Goal: Transaction & Acquisition: Purchase product/service

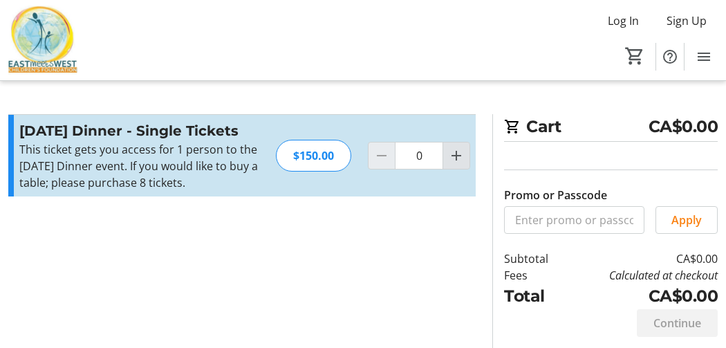
click at [458, 159] on mat-icon "Increment by one" at bounding box center [456, 155] width 17 height 17
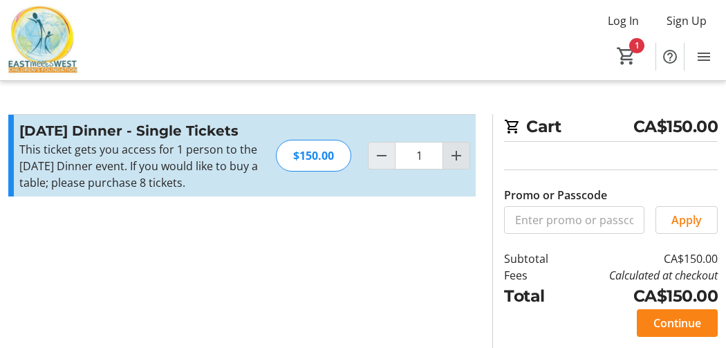
click at [458, 158] on mat-icon "Increment by one" at bounding box center [456, 155] width 17 height 17
type input "2"
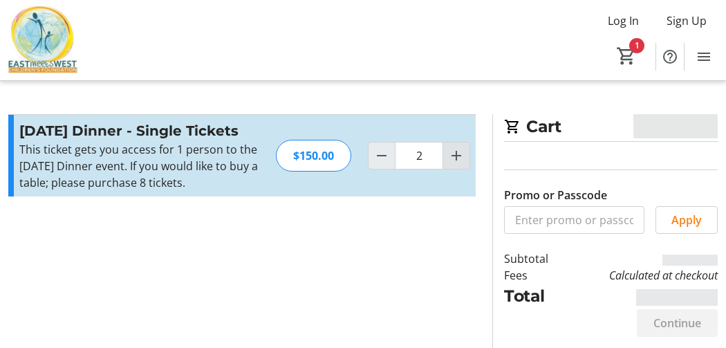
type input "2"
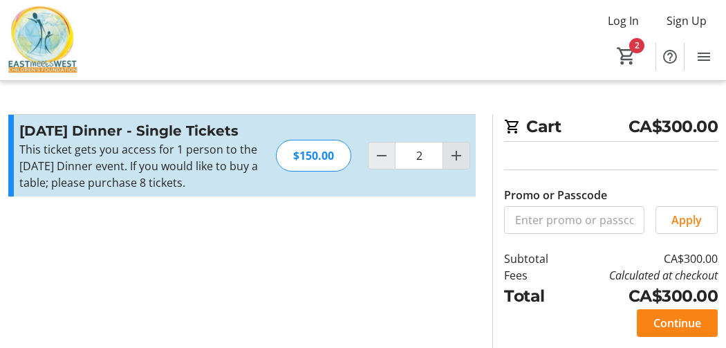
click at [458, 158] on mat-icon "Increment by one" at bounding box center [456, 155] width 17 height 17
type input "3"
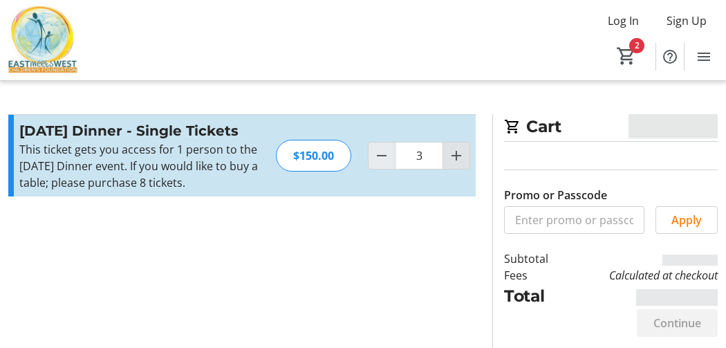
click at [458, 158] on mat-icon "Increment by one" at bounding box center [456, 155] width 17 height 17
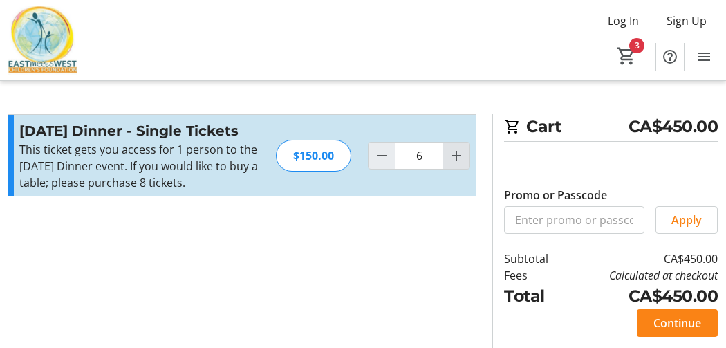
click at [458, 158] on mat-icon "Increment by one" at bounding box center [456, 155] width 17 height 17
type input "8"
click at [306, 152] on div "$150.00" at bounding box center [313, 156] width 75 height 32
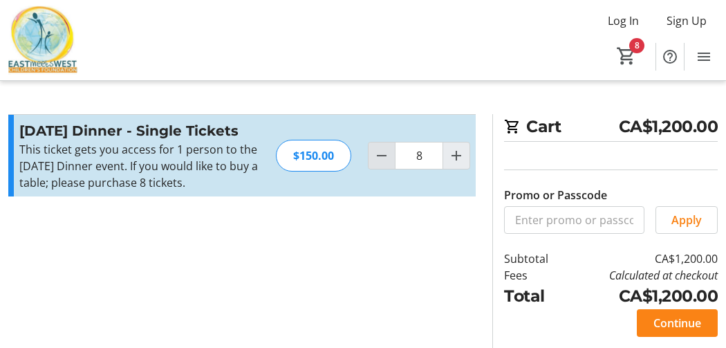
click at [377, 160] on mat-icon "Decrement by one" at bounding box center [381, 155] width 17 height 17
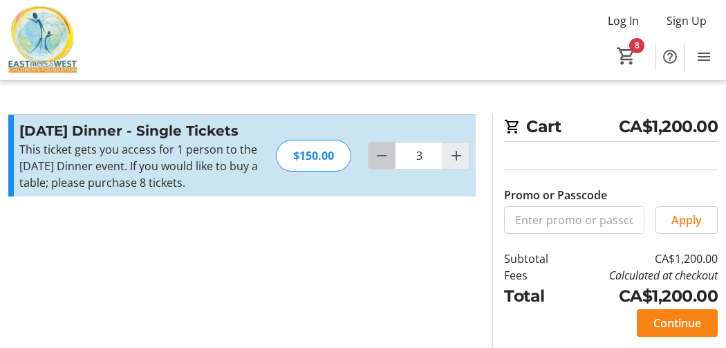
click at [377, 160] on mat-icon "Decrement by one" at bounding box center [381, 155] width 17 height 17
click at [377, 160] on div at bounding box center [382, 156] width 28 height 28
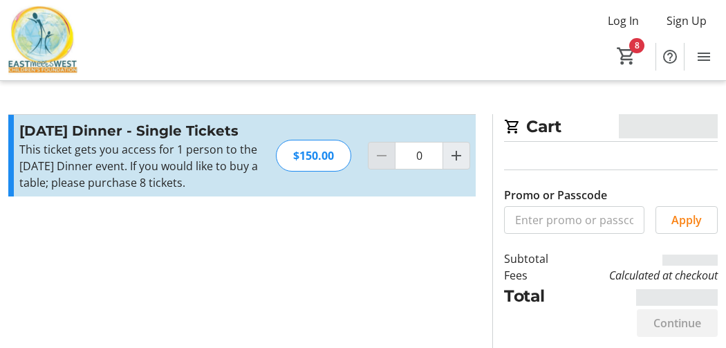
click at [377, 160] on div at bounding box center [382, 156] width 28 height 28
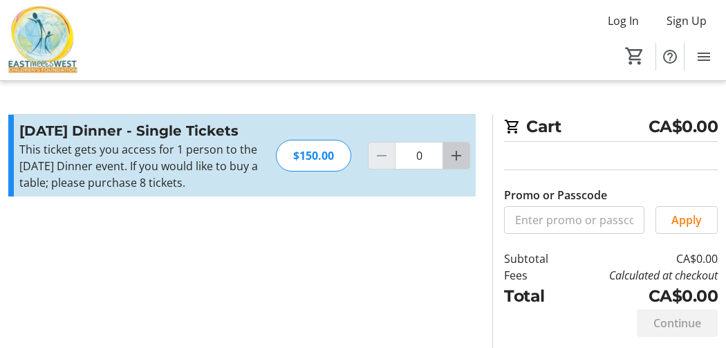
click at [453, 155] on mat-icon "Increment by one" at bounding box center [456, 155] width 17 height 17
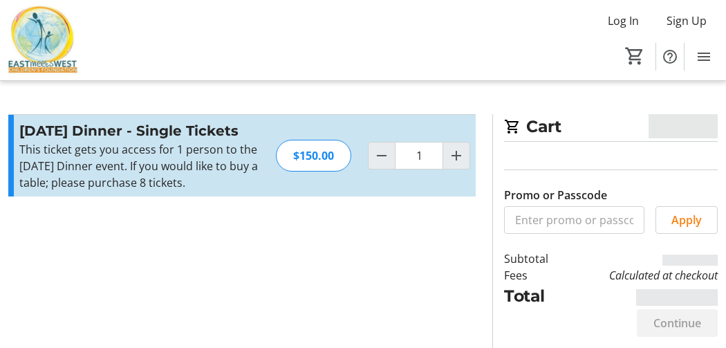
click at [314, 162] on div "$150.00" at bounding box center [313, 156] width 75 height 32
click at [111, 164] on div "This ticket gets you access for 1 person to the [DATE] Dinner event. If you wou…" at bounding box center [139, 166] width 240 height 50
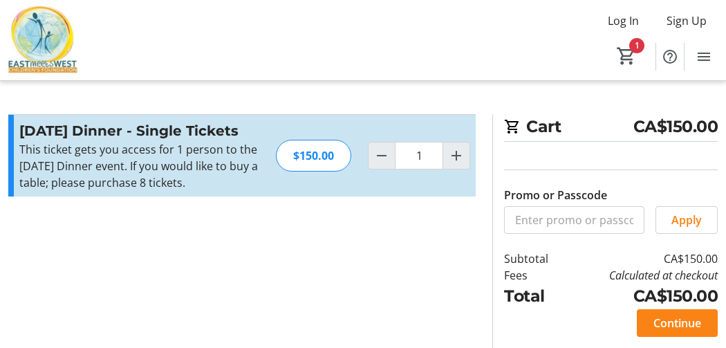
click at [61, 129] on h3 "[DATE] Dinner - Single Tickets" at bounding box center [139, 130] width 240 height 21
click at [453, 159] on mat-icon "Increment by one" at bounding box center [456, 155] width 17 height 17
type input "2"
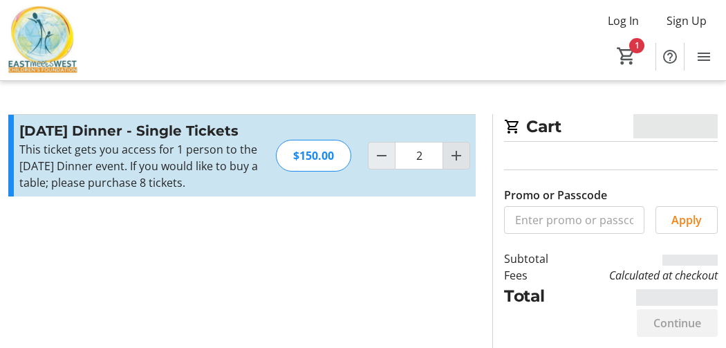
type input "2"
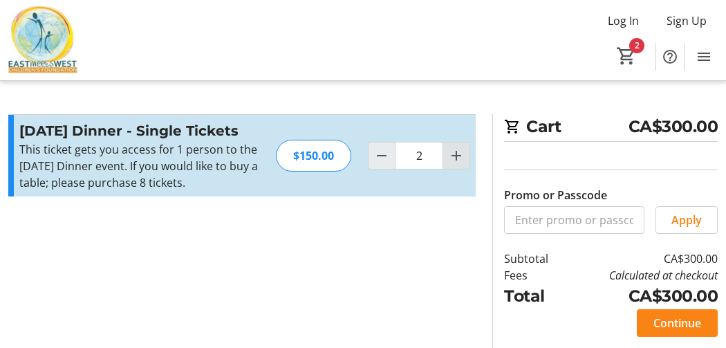
click at [453, 159] on mat-icon "Increment by one" at bounding box center [456, 155] width 17 height 17
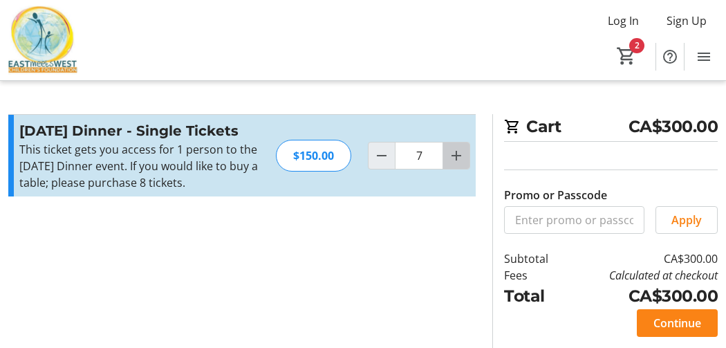
click at [453, 159] on mat-icon "Increment by one" at bounding box center [456, 155] width 17 height 17
type input "8"
